Goal: Task Accomplishment & Management: Manage account settings

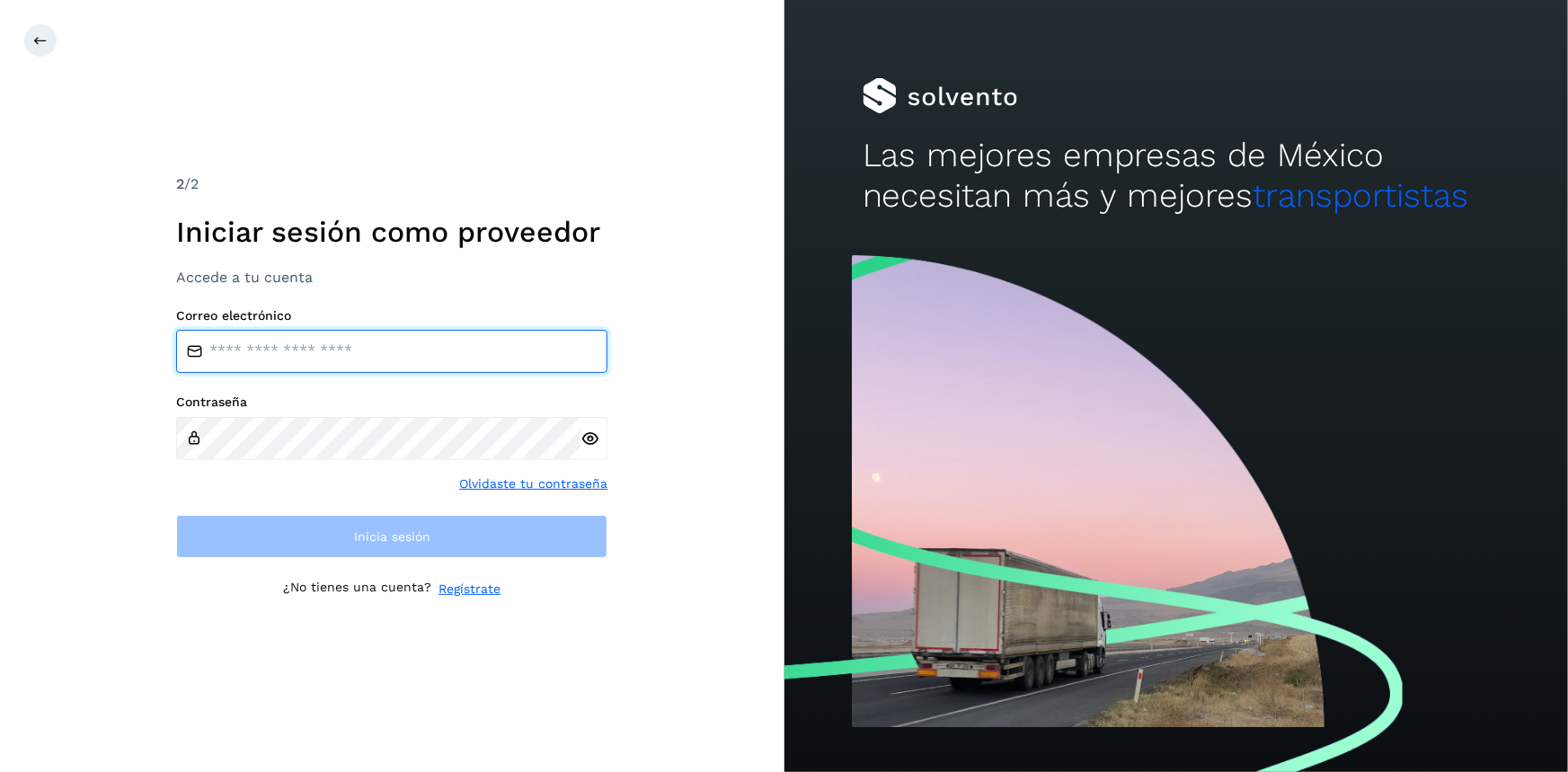
click at [274, 331] on input "email" at bounding box center [392, 351] width 431 height 43
type input "**********"
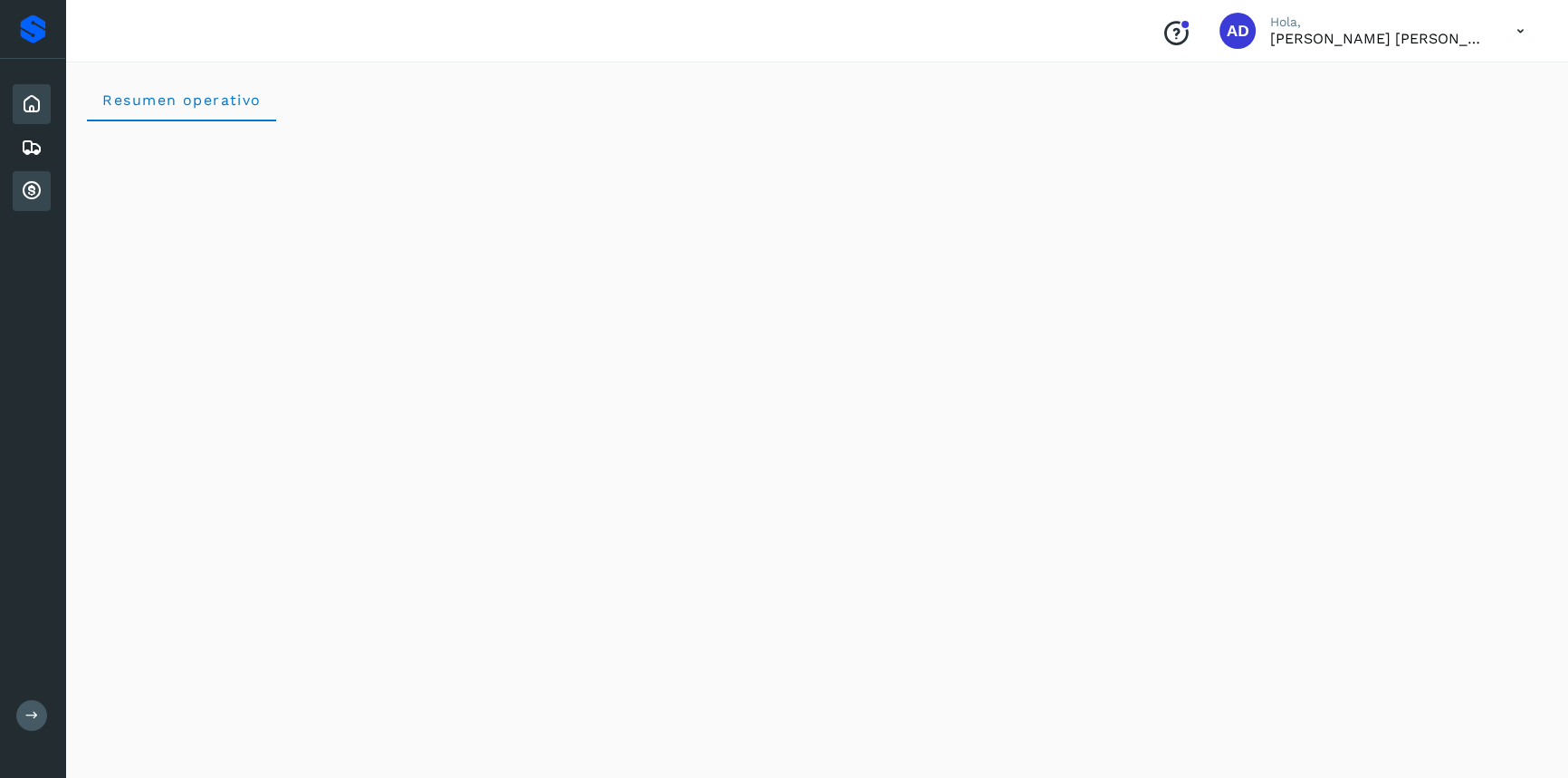
click at [22, 182] on icon at bounding box center [31, 191] width 21 height 21
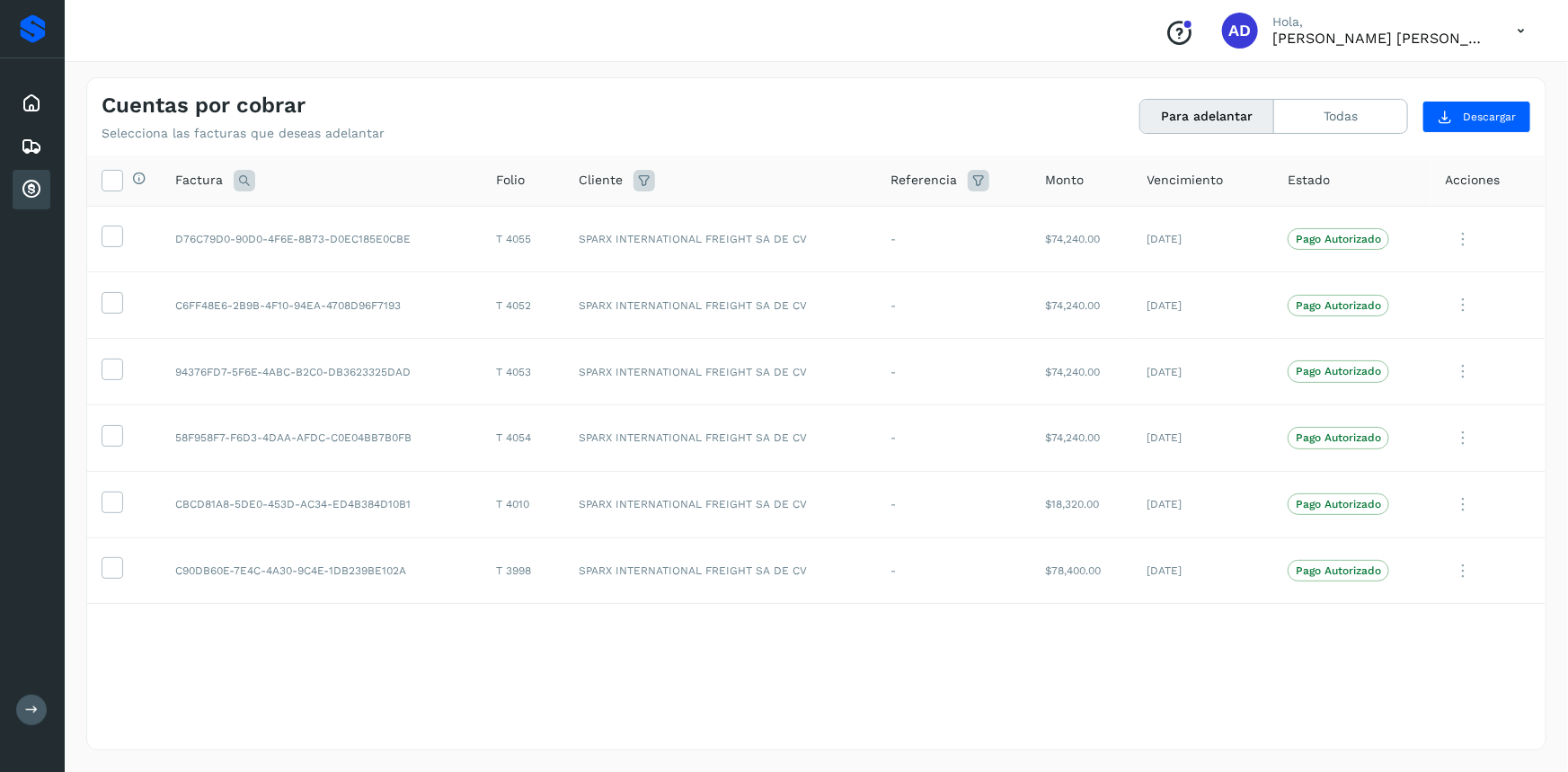
click at [1017, 685] on div "Selecciona todas las facturas disponibles para adelanto Factura Folio Cliente R…" at bounding box center [817, 452] width 1458 height 592
click at [1512, 27] on icon at bounding box center [1521, 31] width 37 height 37
click at [1447, 71] on div "Cerrar sesión" at bounding box center [1431, 81] width 214 height 35
